Goal: Ask a question

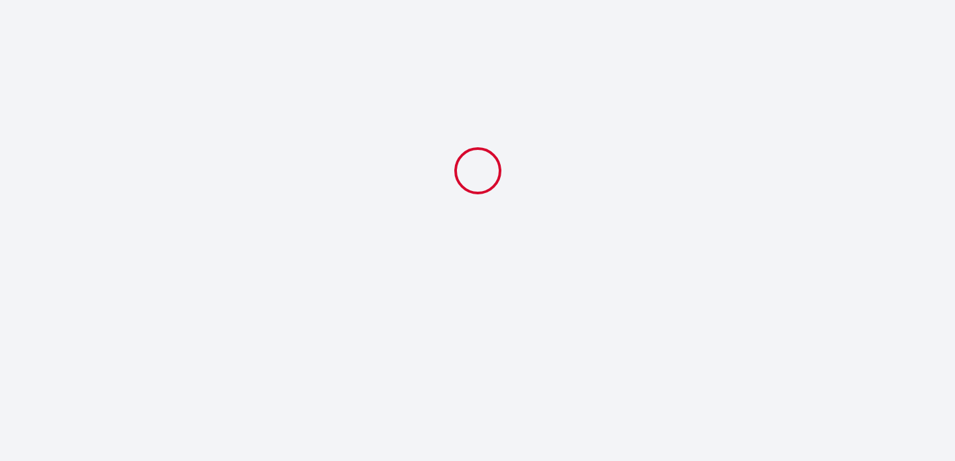
select select
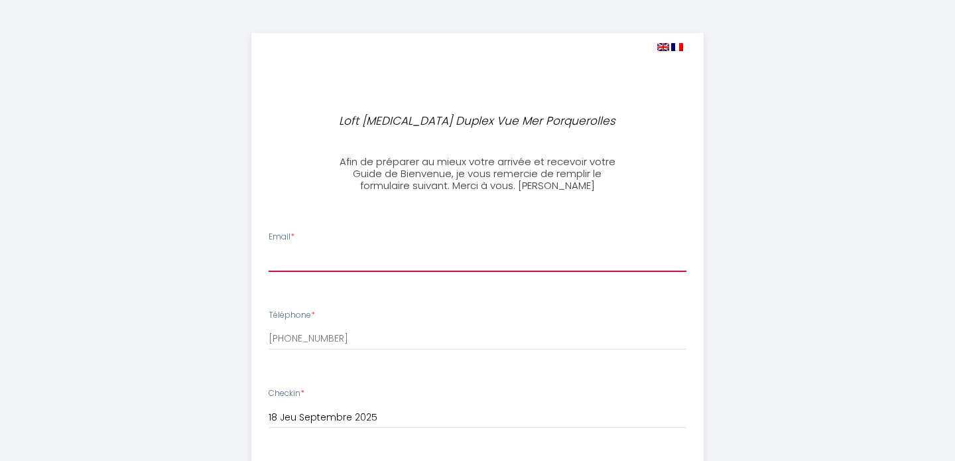
click at [320, 260] on input "Email *" at bounding box center [477, 260] width 418 height 24
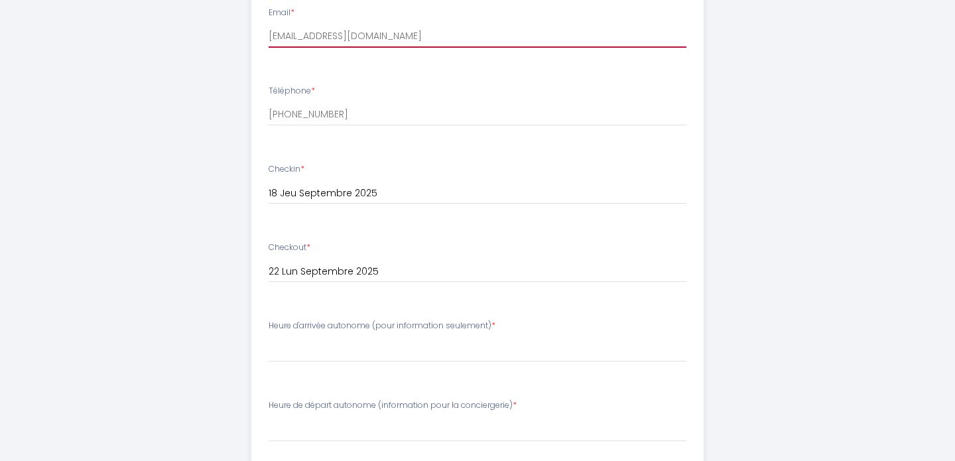
scroll to position [225, 0]
type input "[EMAIL_ADDRESS][DOMAIN_NAME]"
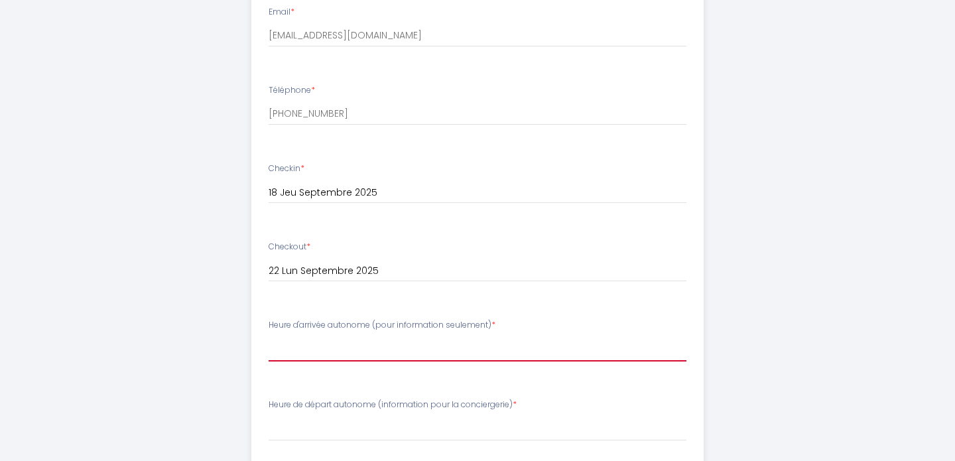
click at [295, 341] on select "15:00 15:30 16:00 16:30 17:00 17:30 18:00 18:30 19:00 19:30 20:00 20:30 21:00" at bounding box center [477, 348] width 418 height 25
select select "17:30"
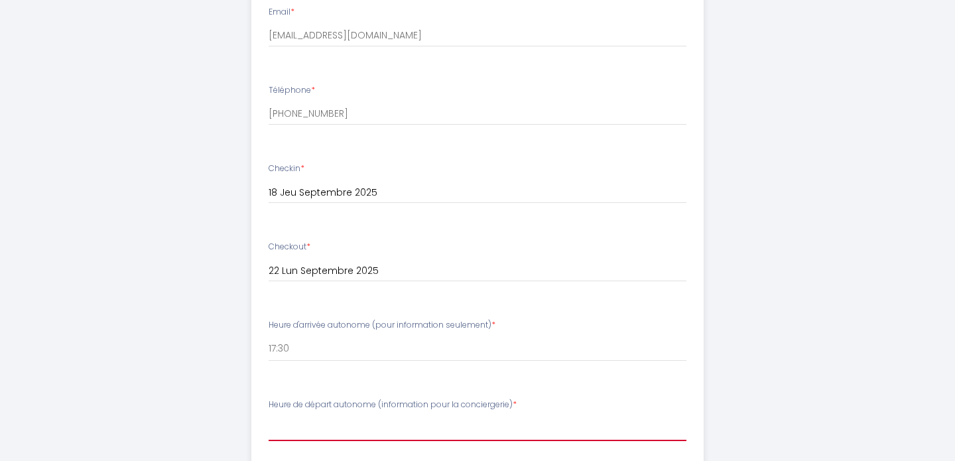
click at [282, 433] on select "[PERSON_NAME] de départ autonome (information pour la conciergerie) 7:00 am 8:0…" at bounding box center [477, 428] width 418 height 25
select select "10:00 am"
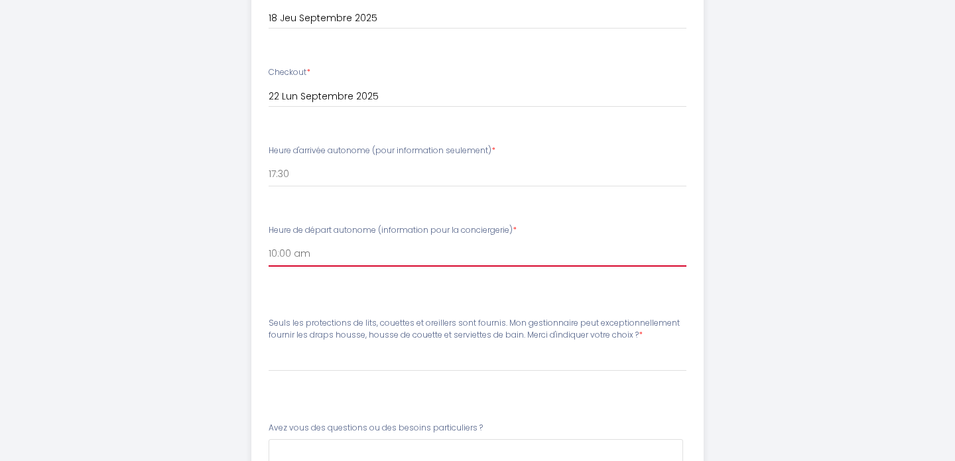
scroll to position [410, 0]
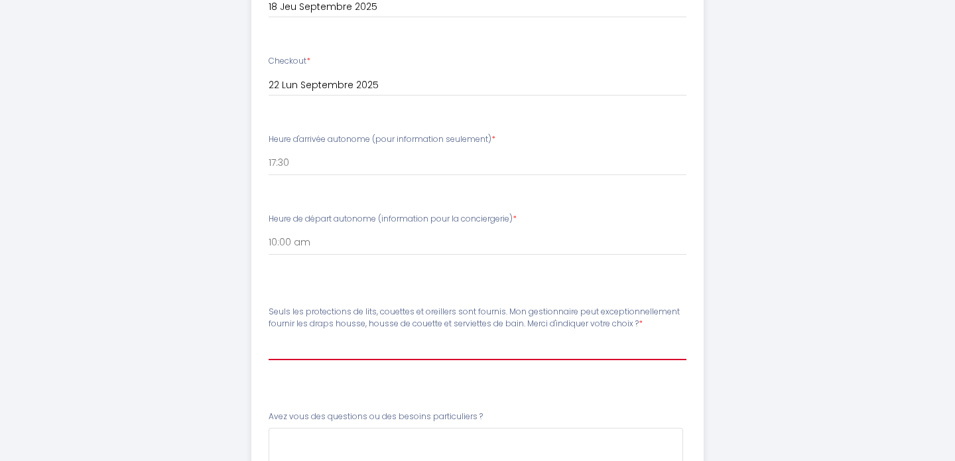
click at [284, 354] on select "Veuillez ChoisirSeuls les protections de lits, couettes et oreillers sont fourn…" at bounding box center [477, 347] width 418 height 25
select select "Non merci, nous prendrons notre linge."
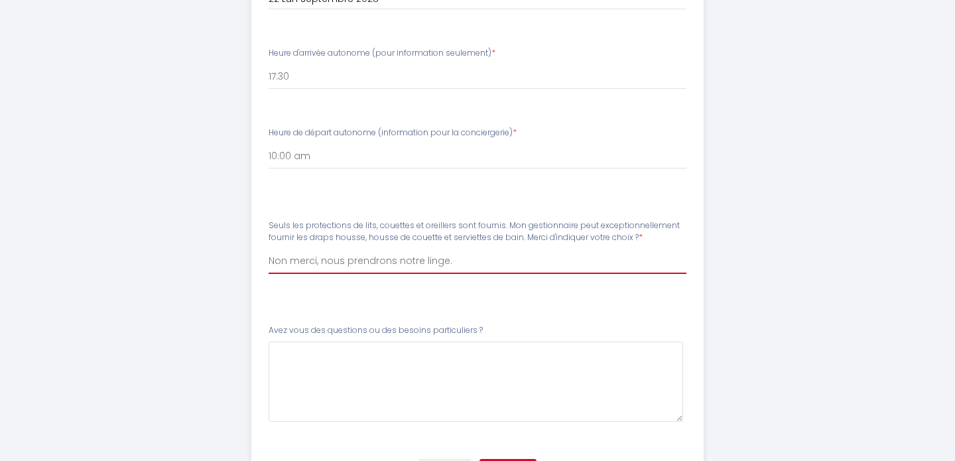
scroll to position [571, 0]
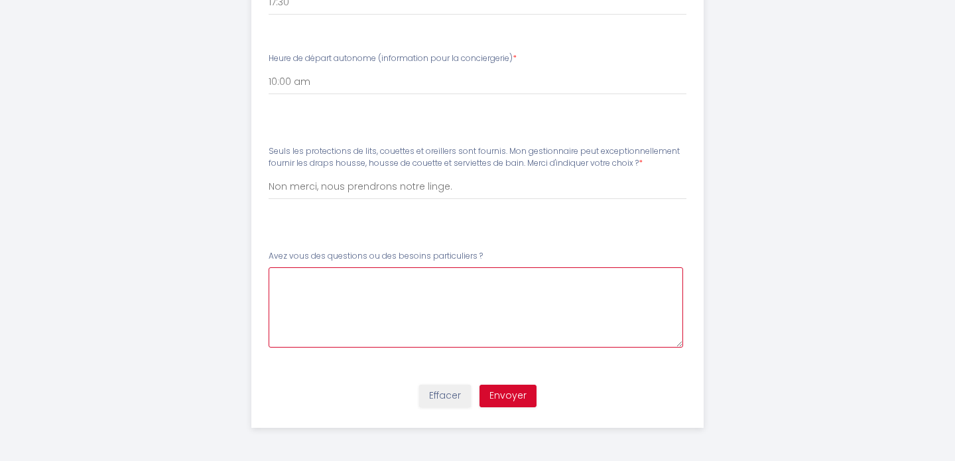
click at [287, 278] on \?7 at bounding box center [475, 307] width 415 height 80
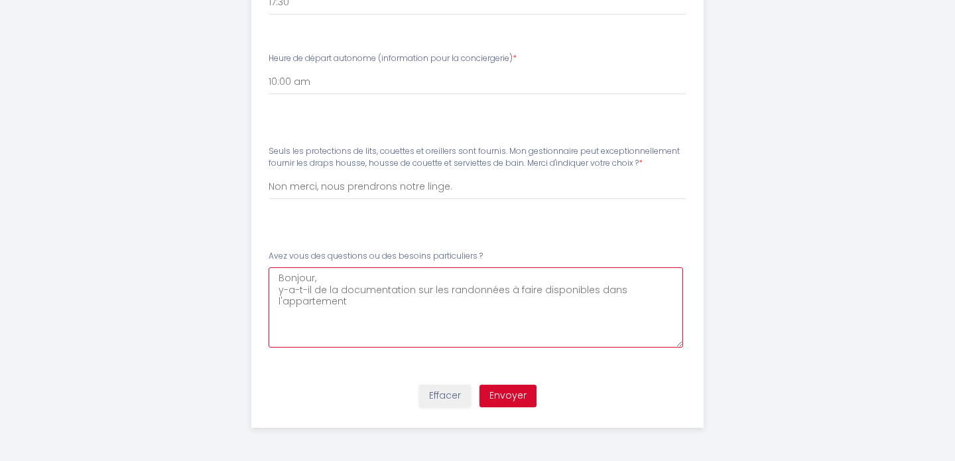
click at [589, 292] on \?7 "Bonjour, y-a-t-il de la documentation sur les randonnées à faire disponibles da…" at bounding box center [475, 307] width 415 height 80
click at [351, 304] on \?7 "Bonjour, y-a-t-il de la documentation sur les randonnées à faire disponible dan…" at bounding box center [475, 307] width 415 height 80
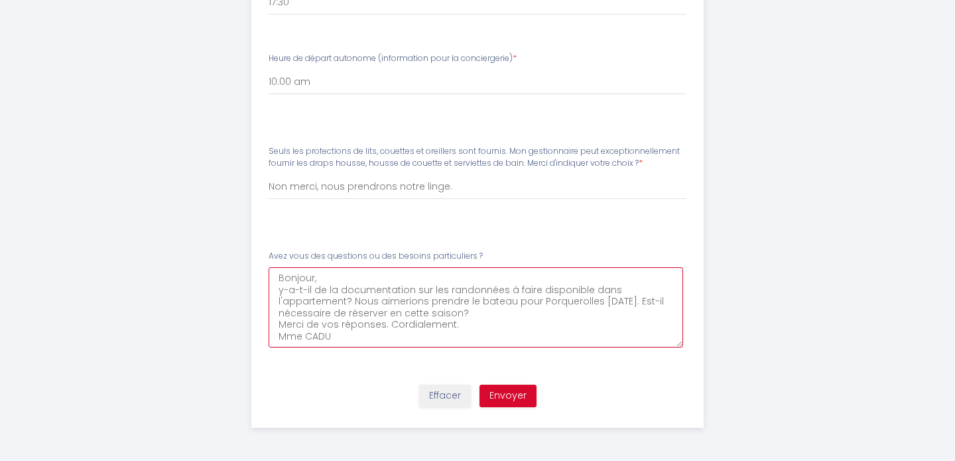
type \?7 "Bonjour, y-a-t-il de la documentation sur les randonnées à faire disponible dan…"
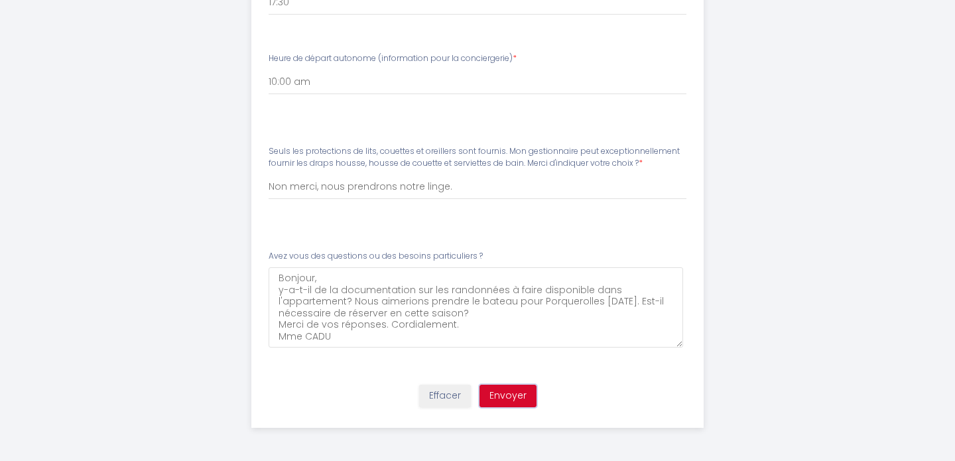
click at [495, 393] on button "Envoyer" at bounding box center [507, 395] width 57 height 23
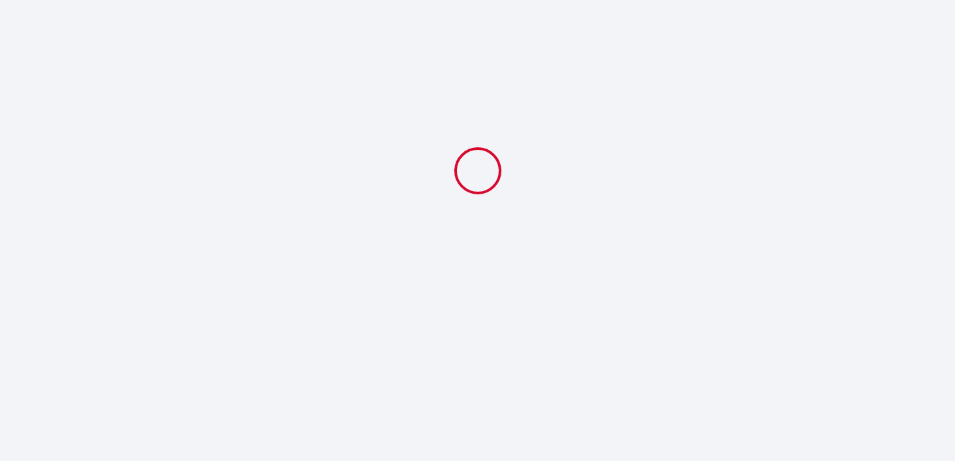
scroll to position [0, 0]
select select "17:30"
select select "10:00 am"
select select "Non merci, nous prendrons notre linge."
